Goal: Navigation & Orientation: Go to known website

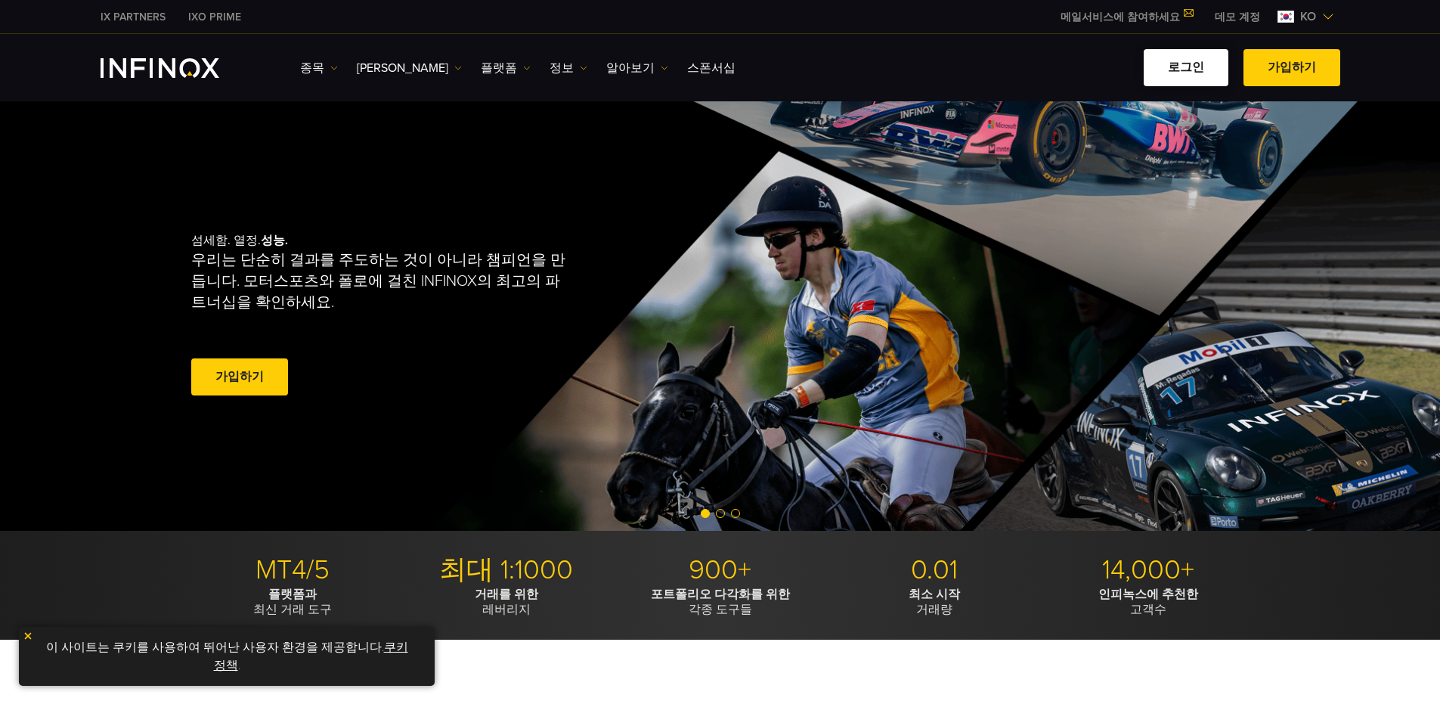
click at [1210, 63] on link "로그인" at bounding box center [1186, 67] width 85 height 37
click at [1190, 73] on link "로그인" at bounding box center [1186, 67] width 85 height 37
